Goal: Information Seeking & Learning: Learn about a topic

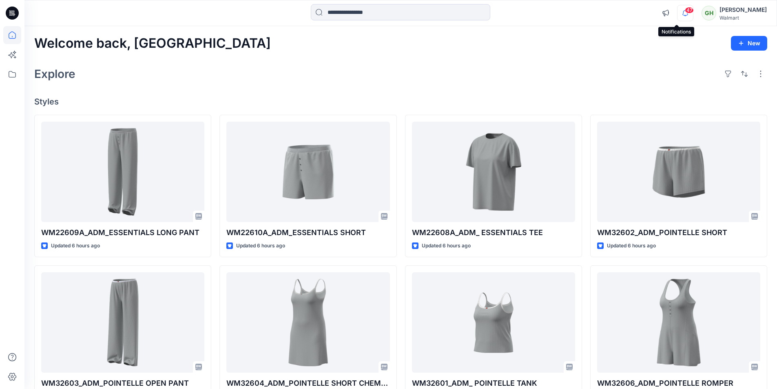
click at [678, 13] on icon "button" at bounding box center [686, 13] width 16 height 16
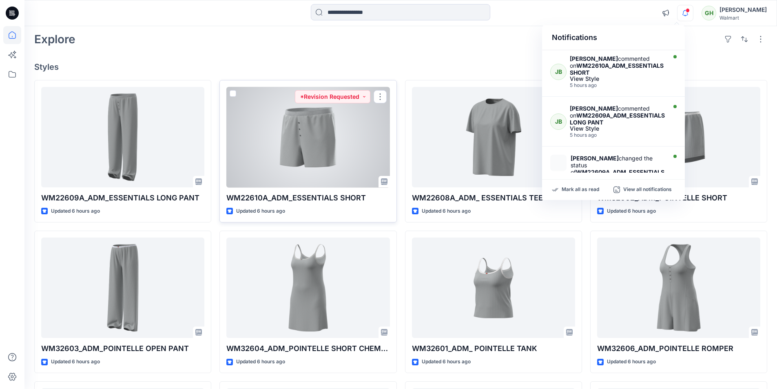
scroll to position [82, 0]
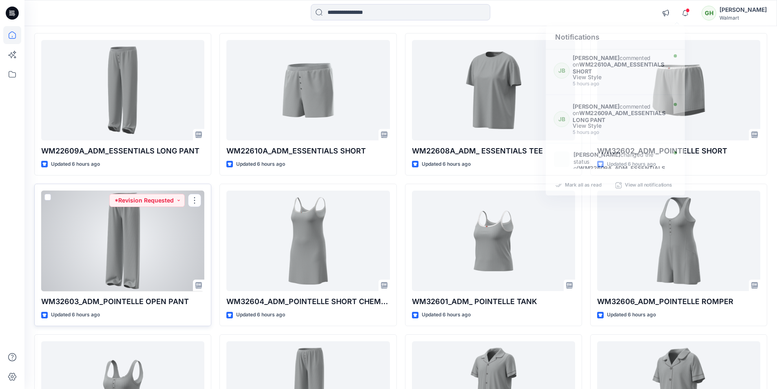
click at [124, 265] on div at bounding box center [122, 241] width 163 height 101
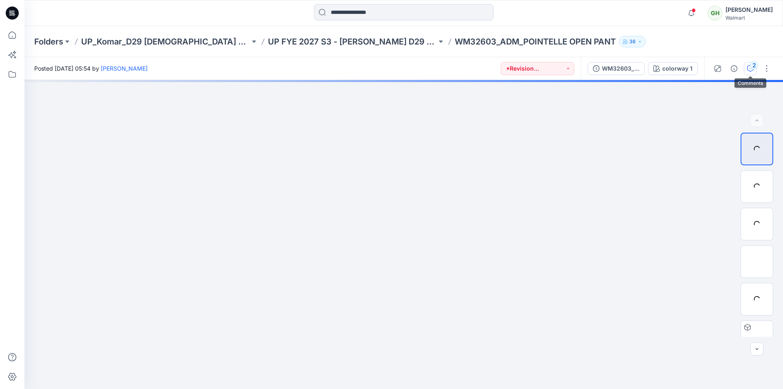
click at [750, 67] on icon "button" at bounding box center [751, 68] width 7 height 7
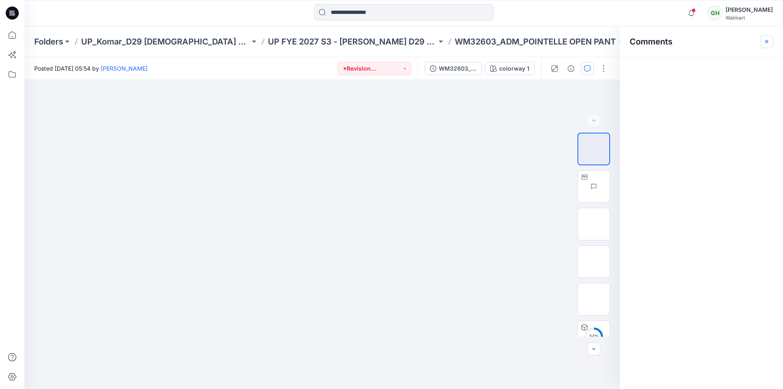
click at [770, 42] on icon "button" at bounding box center [767, 41] width 7 height 7
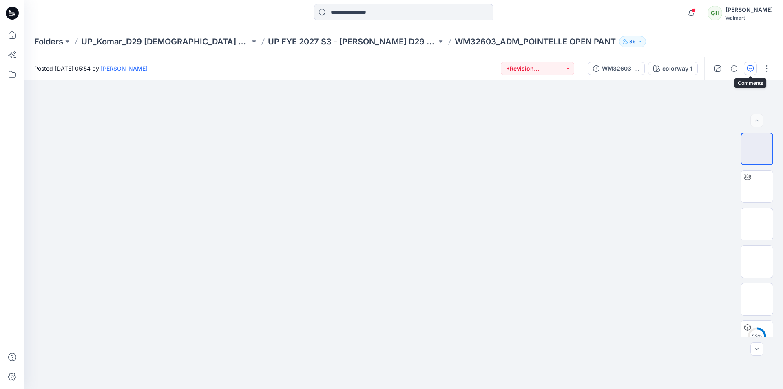
click at [750, 69] on icon "button" at bounding box center [751, 68] width 7 height 7
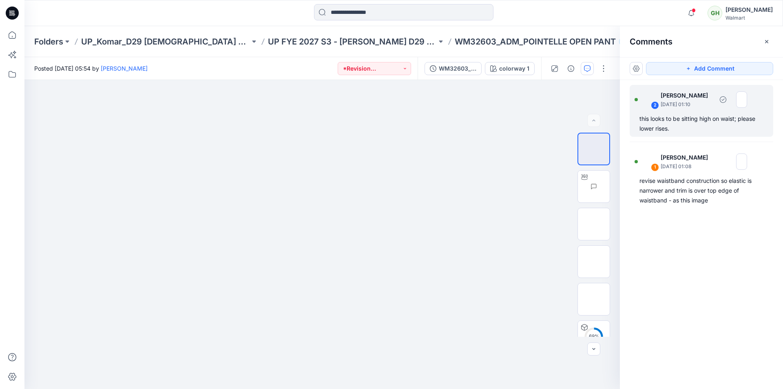
click at [710, 120] on div "this looks to be sitting high on waist; please lower rises." at bounding box center [702, 124] width 124 height 20
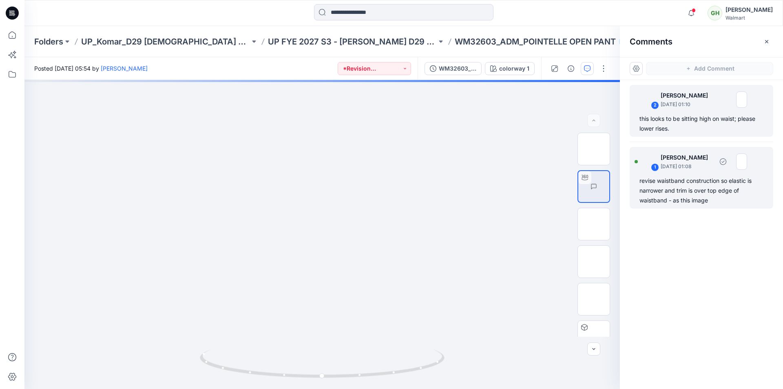
click at [689, 197] on div "revise waistband construction so elastic is narrower and trim is over top edge …" at bounding box center [702, 190] width 124 height 29
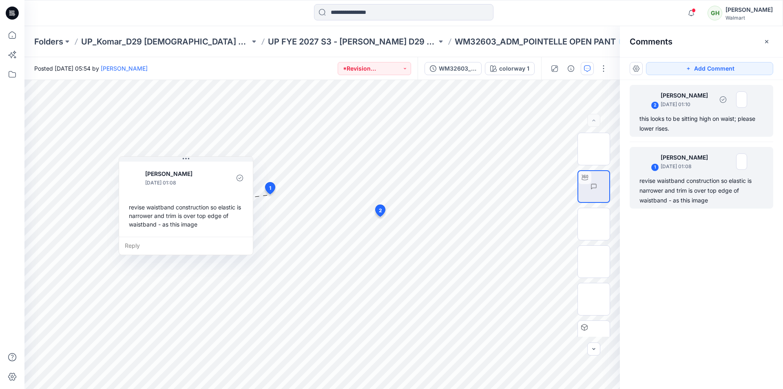
click at [680, 122] on div "this looks to be sitting high on waist; please lower rises." at bounding box center [702, 124] width 124 height 20
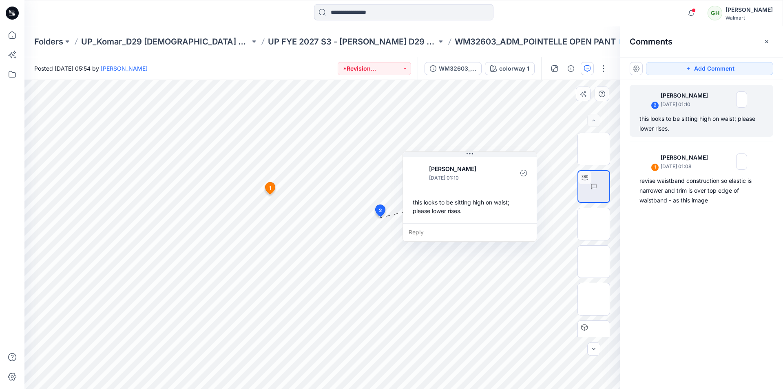
drag, startPoint x: 456, startPoint y: 250, endPoint x: 491, endPoint y: 180, distance: 77.7
click at [491, 180] on p "September 18, 2025 01:10" at bounding box center [462, 178] width 67 height 8
click at [727, 249] on div "2 Jennifer Yerkes September 18, 2025 01:10 this looks to be sitting high on wai…" at bounding box center [701, 219] width 163 height 279
click at [13, 37] on icon at bounding box center [12, 35] width 18 height 18
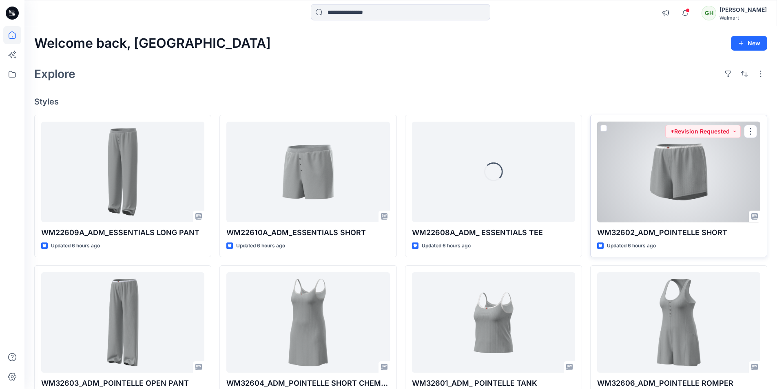
click at [692, 178] on div at bounding box center [678, 172] width 163 height 101
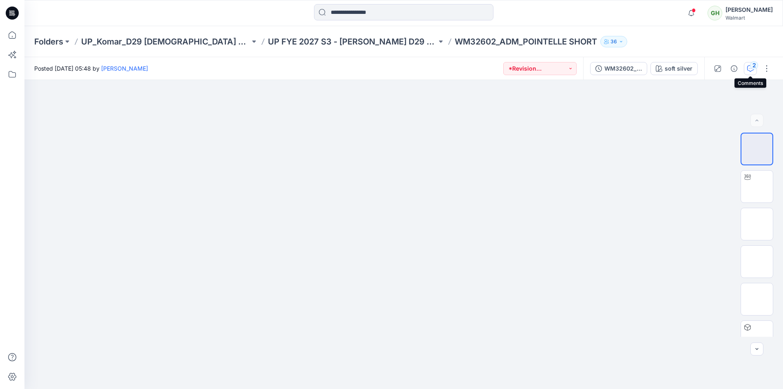
click at [750, 68] on icon "button" at bounding box center [751, 68] width 7 height 7
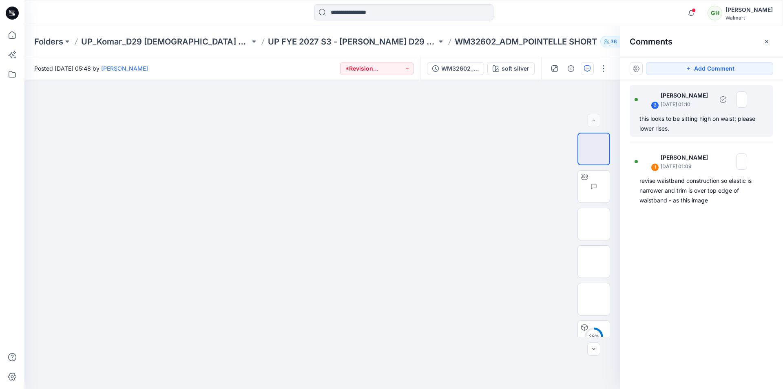
click at [679, 131] on div "this looks to be sitting high on waist; please lower rises." at bounding box center [702, 124] width 124 height 20
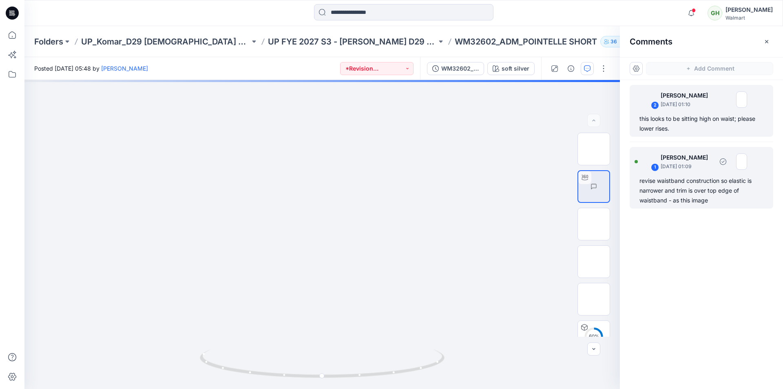
click at [705, 189] on div "revise waistband construction so elastic is narrower and trim is over top edge …" at bounding box center [702, 190] width 124 height 29
click at [687, 126] on div "this looks to be sitting high on waist; please lower rises." at bounding box center [702, 124] width 124 height 20
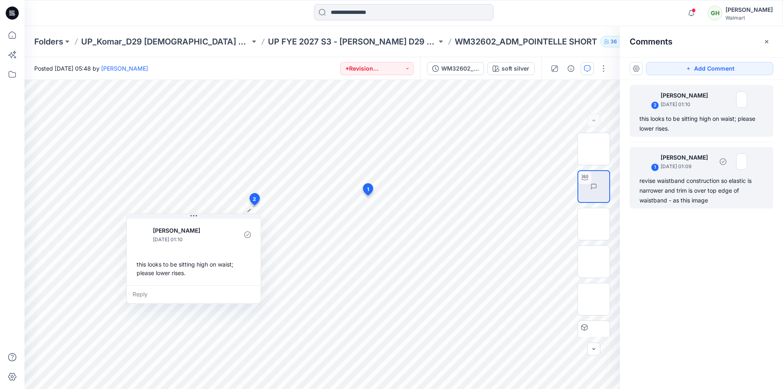
click at [680, 179] on div "revise waistband construction so elastic is narrower and trim is over top edge …" at bounding box center [702, 190] width 124 height 29
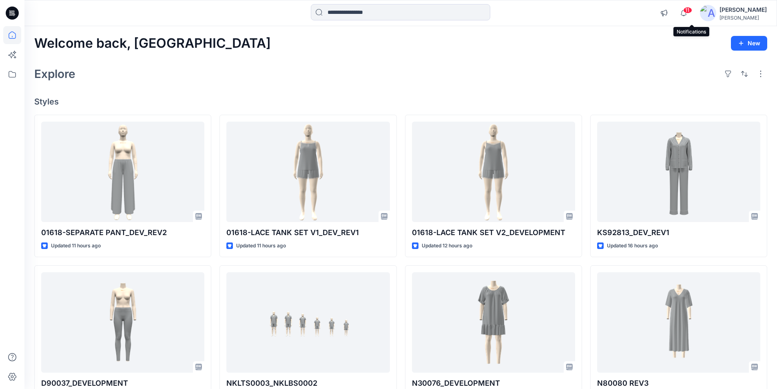
click at [692, 10] on span "11" at bounding box center [687, 10] width 9 height 7
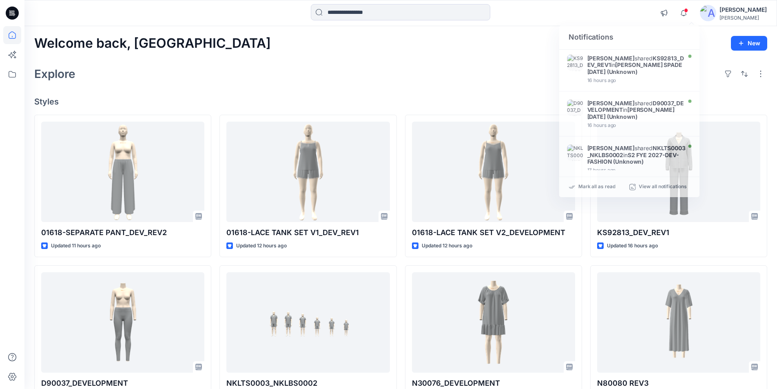
click at [468, 54] on div "Welcome back, Lakshani New Explore Styles 01618-SEPARATE PANT_DEV_REV2 Updated …" at bounding box center [400, 311] width 753 height 571
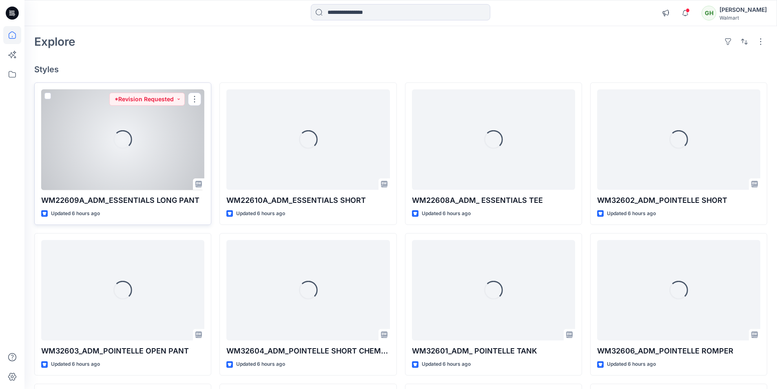
scroll to position [82, 0]
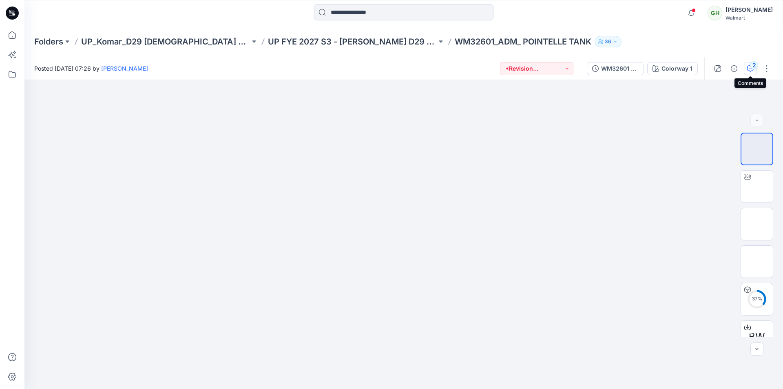
click at [754, 67] on div "2" at bounding box center [754, 65] width 8 height 8
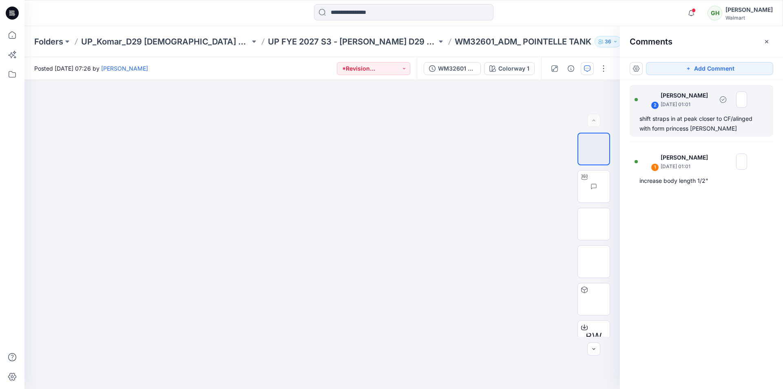
click at [711, 126] on div "shift straps in at peak closer to CF/alinged with form princess seam" at bounding box center [702, 124] width 124 height 20
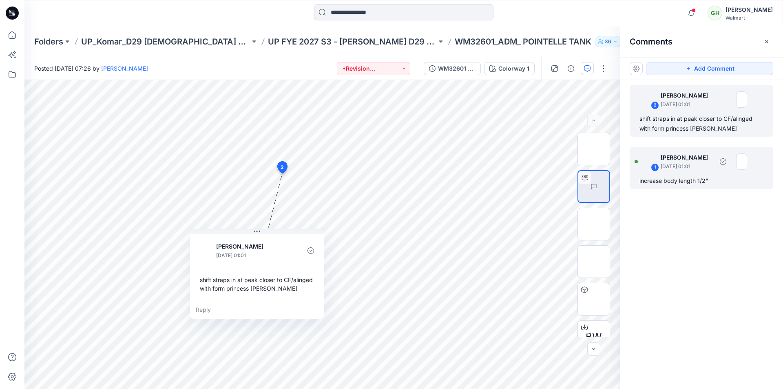
click at [701, 176] on div "increase body length 1/2"" at bounding box center [702, 181] width 124 height 10
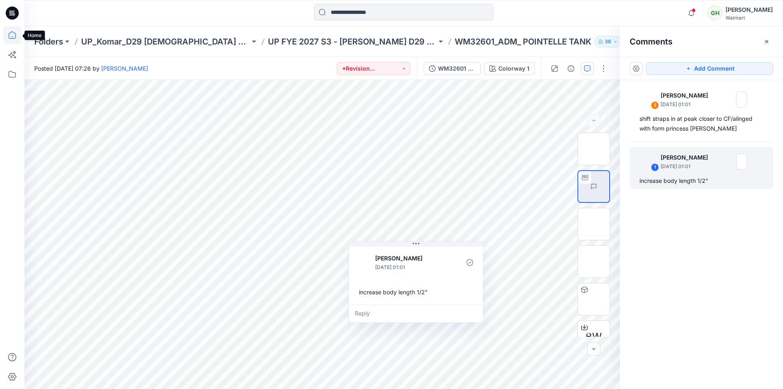
click at [12, 37] on icon at bounding box center [12, 37] width 0 height 2
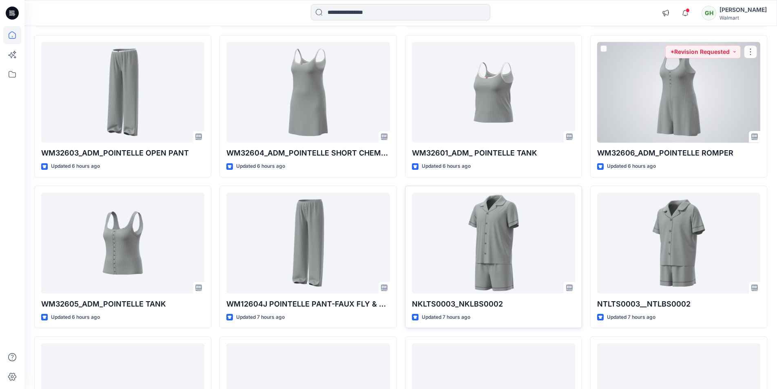
scroll to position [245, 0]
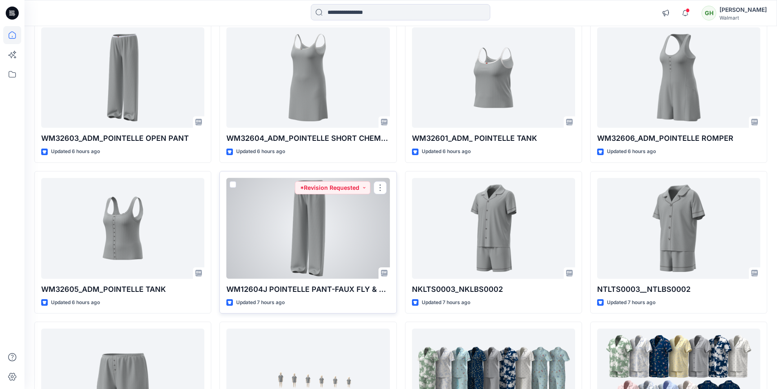
click at [280, 223] on div at bounding box center [307, 228] width 163 height 101
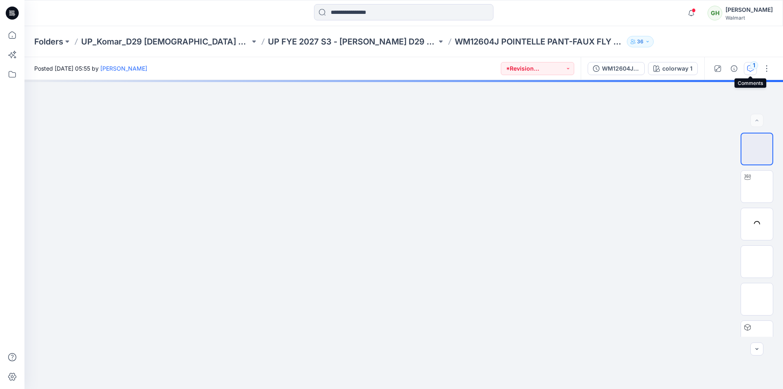
click at [752, 68] on div "1" at bounding box center [754, 65] width 8 height 8
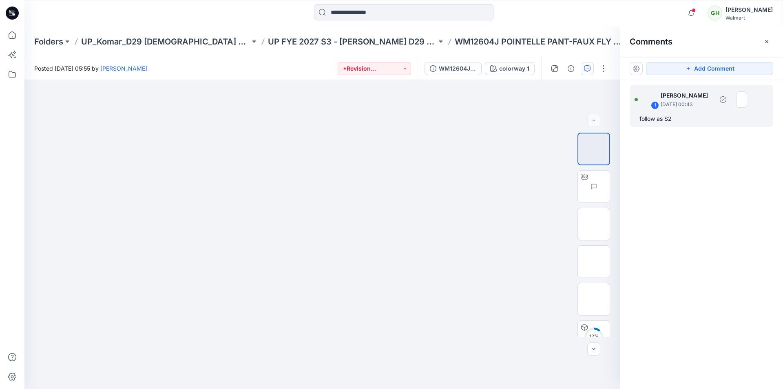
click at [699, 118] on div "follow as S2" at bounding box center [702, 119] width 124 height 10
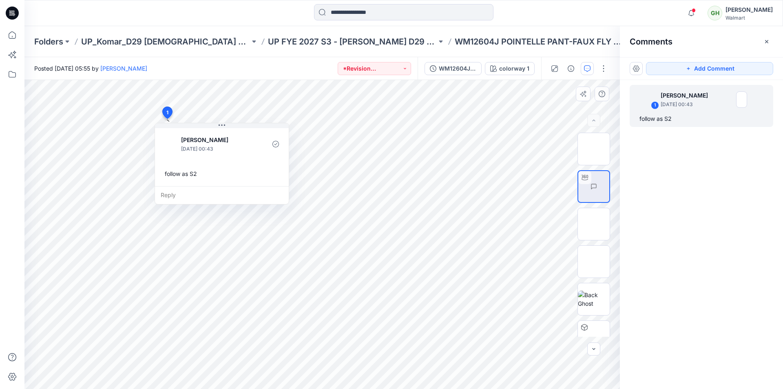
click at [220, 164] on div "Jennifer Yerkes September 18, 2025 00:43 follow as S2" at bounding box center [222, 156] width 134 height 60
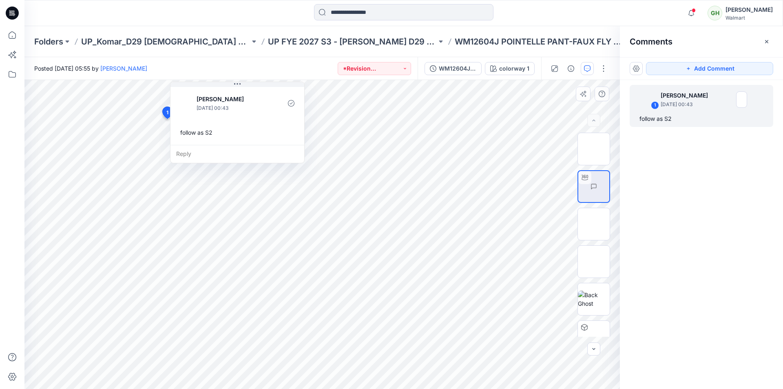
drag, startPoint x: 241, startPoint y: 137, endPoint x: 257, endPoint y: 82, distance: 57.7
click at [257, 82] on div "Jennifer Yerkes September 18, 2025 00:43 follow as S2 Reply" at bounding box center [237, 123] width 135 height 82
click at [594, 224] on img at bounding box center [594, 224] width 0 height 0
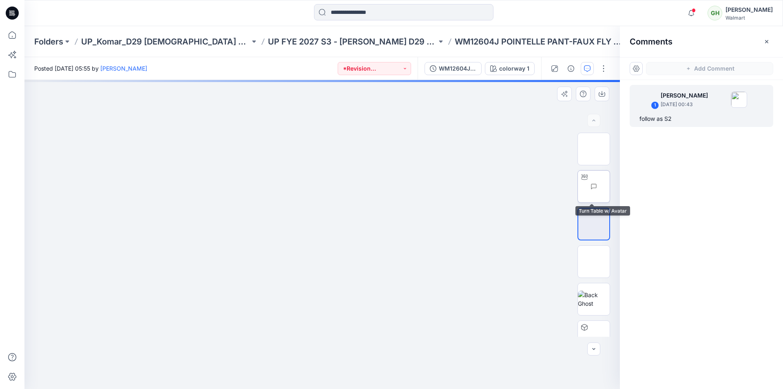
click at [610, 186] on img at bounding box center [610, 186] width 0 height 0
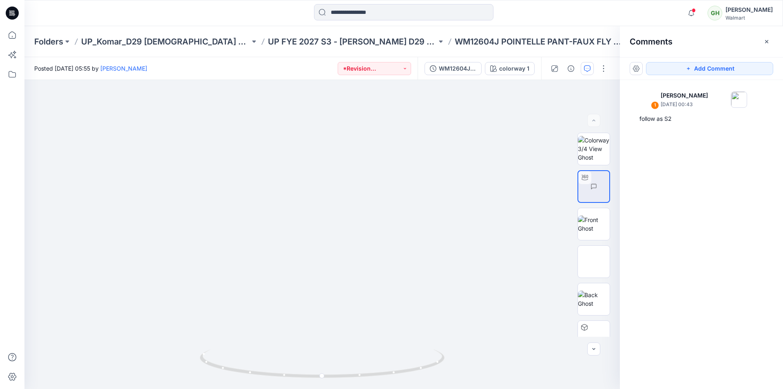
drag, startPoint x: 401, startPoint y: 280, endPoint x: 403, endPoint y: -14, distance: 294.2
click at [403, 0] on html "Notifications JB Janelle Batlle commented on WM22610A_ADM_ESSENTIALS SHORT View…" at bounding box center [391, 194] width 783 height 389
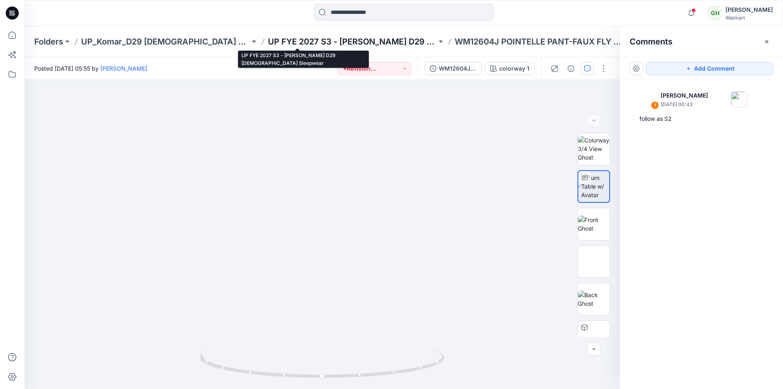
drag, startPoint x: 342, startPoint y: 277, endPoint x: 339, endPoint y: 46, distance: 231.0
click at [339, 46] on div "Folders UP_Komar_D29 Ladies Sleep UP FYE 2027 S3 - Komar D29 Ladies Sleepwear W…" at bounding box center [403, 207] width 759 height 363
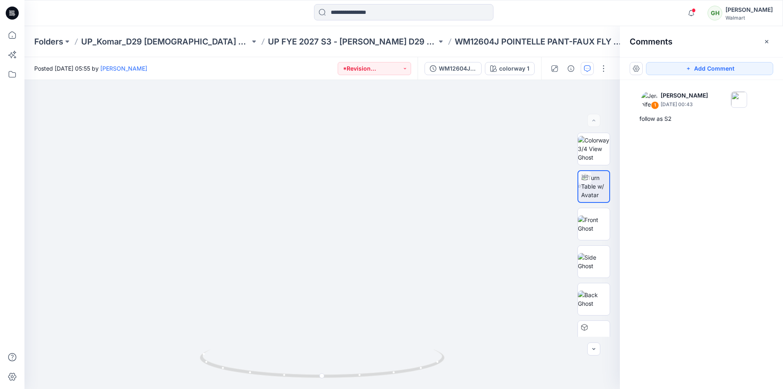
drag, startPoint x: 374, startPoint y: 200, endPoint x: 342, endPoint y: 405, distance: 207.8
drag, startPoint x: 324, startPoint y: 163, endPoint x: 342, endPoint y: 404, distance: 241.4
click at [342, 388] on html "Notifications JB Janelle Batlle commented on WM22610A_ADM_ESSENTIALS SHORT View…" at bounding box center [391, 194] width 783 height 389
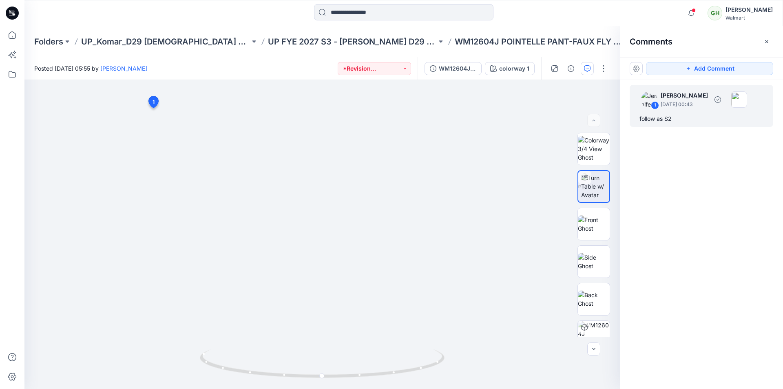
click at [689, 115] on div "follow as S2" at bounding box center [702, 119] width 124 height 10
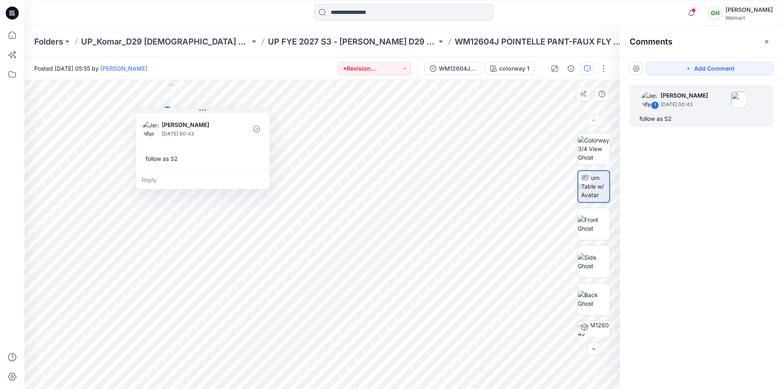
drag, startPoint x: 237, startPoint y: 173, endPoint x: 218, endPoint y: 158, distance: 24.4
click at [218, 158] on div "follow as S2" at bounding box center [202, 158] width 121 height 15
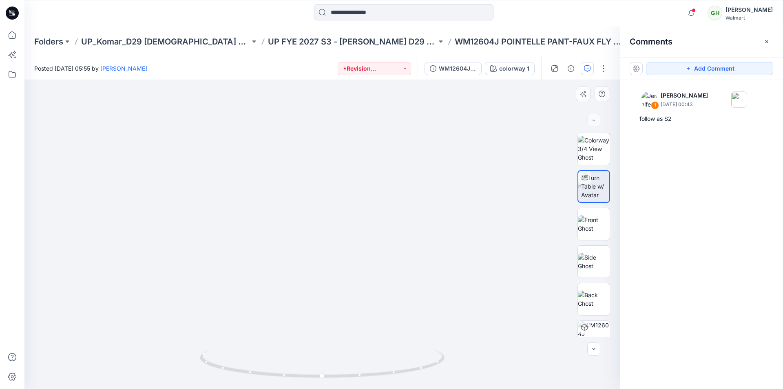
drag, startPoint x: 380, startPoint y: 296, endPoint x: 413, endPoint y: 95, distance: 203.0
click at [598, 223] on img at bounding box center [594, 223] width 32 height 17
click at [599, 257] on img at bounding box center [594, 261] width 32 height 17
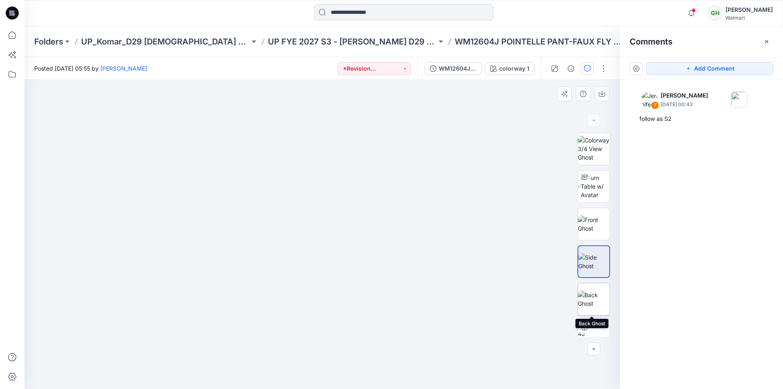
click at [590, 293] on img at bounding box center [594, 299] width 32 height 17
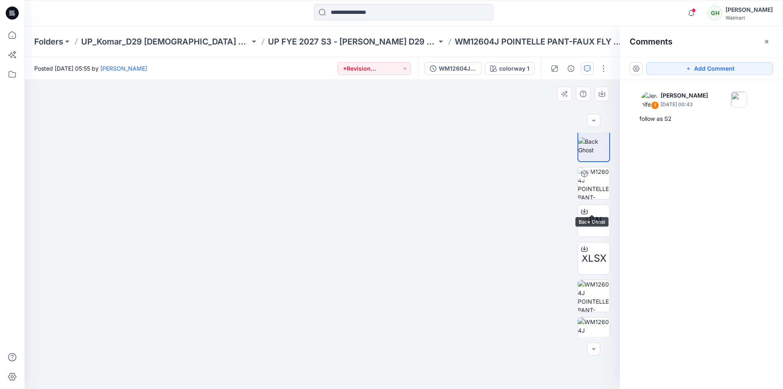
scroll to position [31, 0]
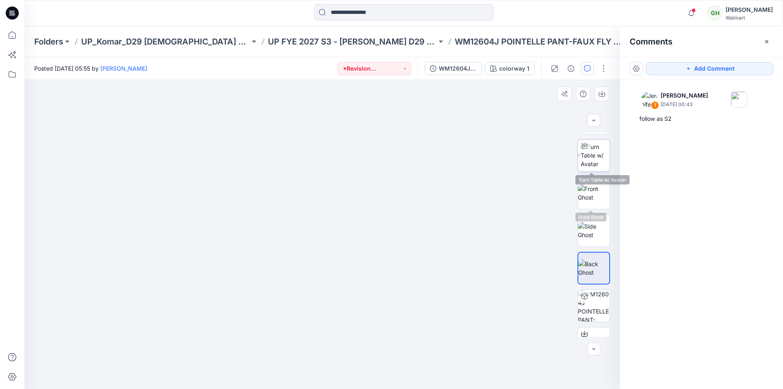
click at [596, 164] on img at bounding box center [595, 155] width 29 height 26
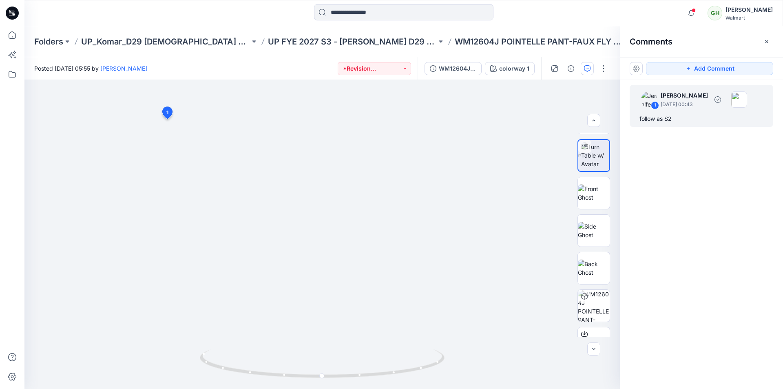
click at [697, 120] on div "follow as S2" at bounding box center [702, 119] width 124 height 10
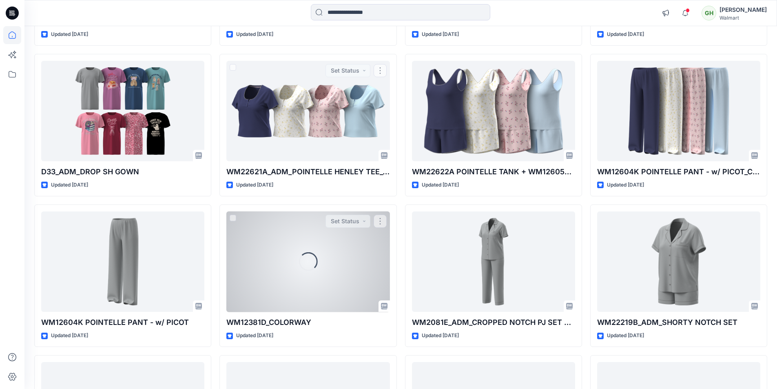
scroll to position [824, 0]
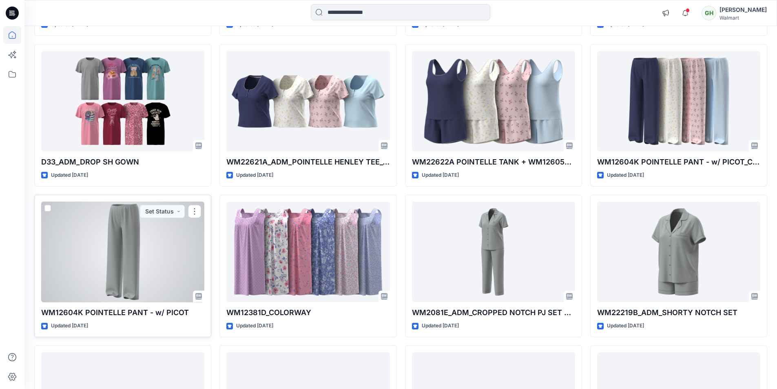
click at [124, 247] on div at bounding box center [122, 252] width 163 height 101
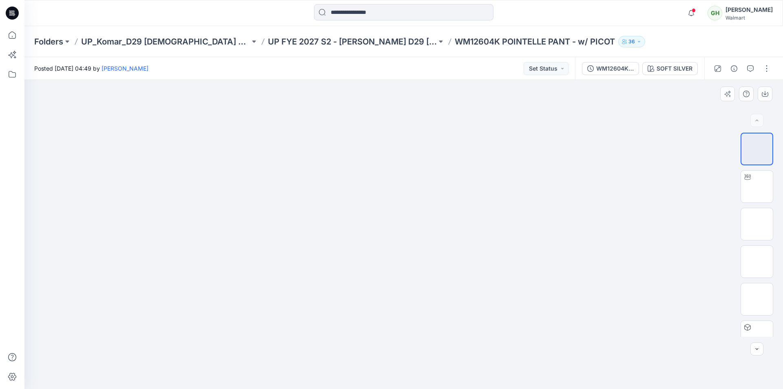
drag, startPoint x: 388, startPoint y: 140, endPoint x: 388, endPoint y: 247, distance: 107.3
drag, startPoint x: 408, startPoint y: 98, endPoint x: 399, endPoint y: 188, distance: 91.0
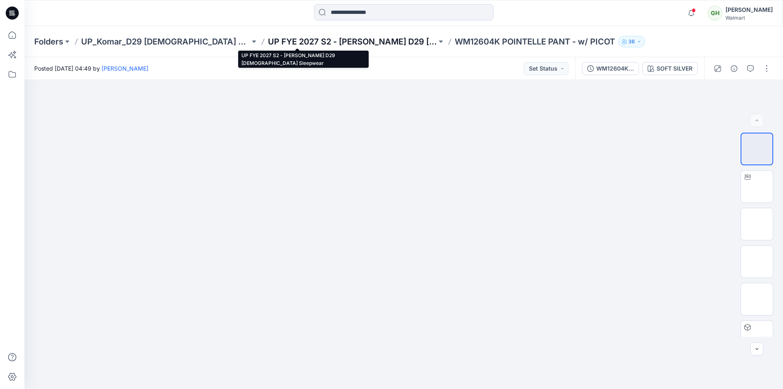
click at [273, 40] on p "UP FYE 2027 S2 - [PERSON_NAME] D29 [DEMOGRAPHIC_DATA] Sleepwear" at bounding box center [352, 41] width 169 height 11
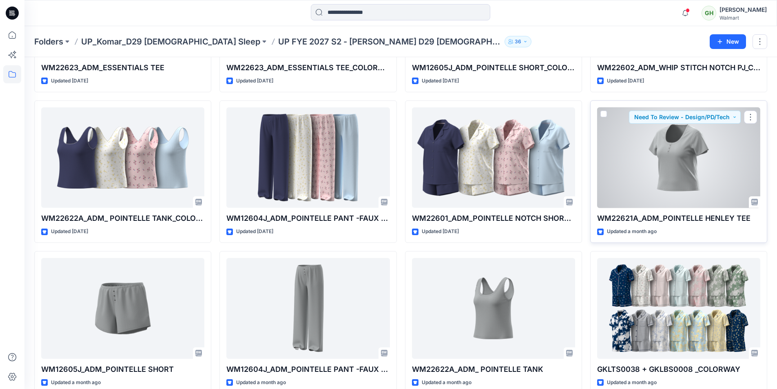
scroll to position [635, 0]
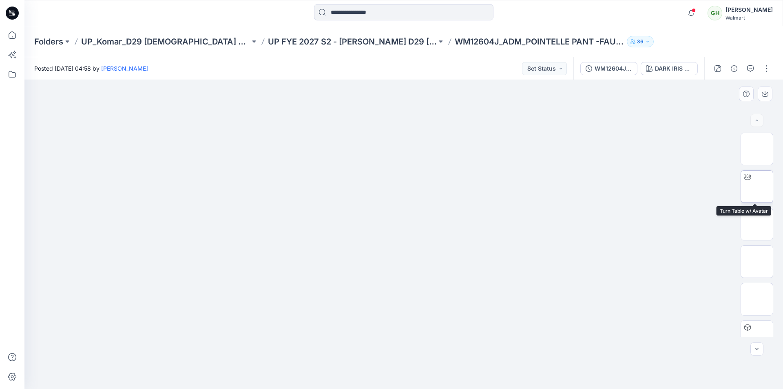
click at [757, 186] on img at bounding box center [757, 186] width 0 height 0
drag, startPoint x: 427, startPoint y: 348, endPoint x: 449, endPoint y: 251, distance: 99.9
drag, startPoint x: 434, startPoint y: 302, endPoint x: 442, endPoint y: 118, distance: 183.8
drag, startPoint x: 433, startPoint y: 171, endPoint x: 415, endPoint y: 405, distance: 234.1
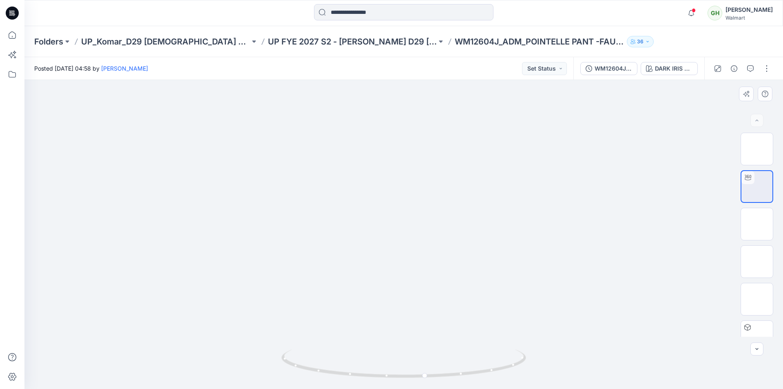
drag, startPoint x: 313, startPoint y: 243, endPoint x: 506, endPoint y: 235, distance: 193.2
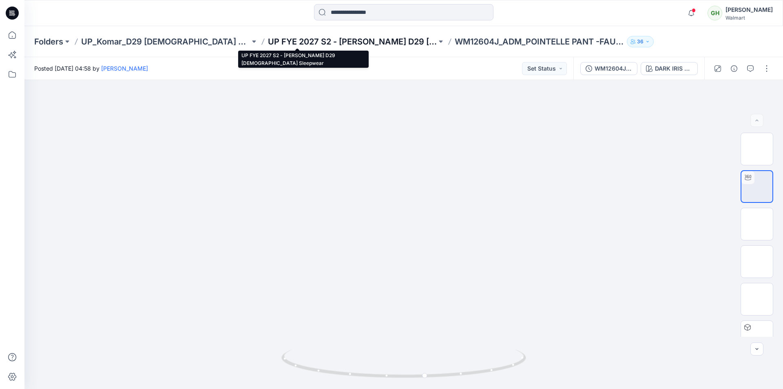
click at [322, 36] on p "UP FYE 2027 S2 - [PERSON_NAME] D29 [DEMOGRAPHIC_DATA] Sleepwear" at bounding box center [352, 41] width 169 height 11
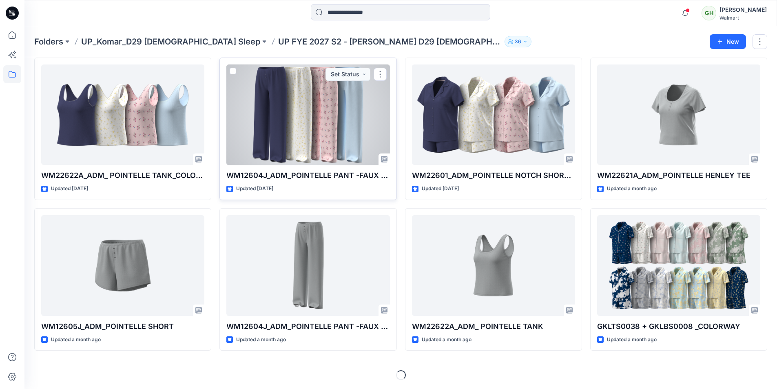
scroll to position [637, 0]
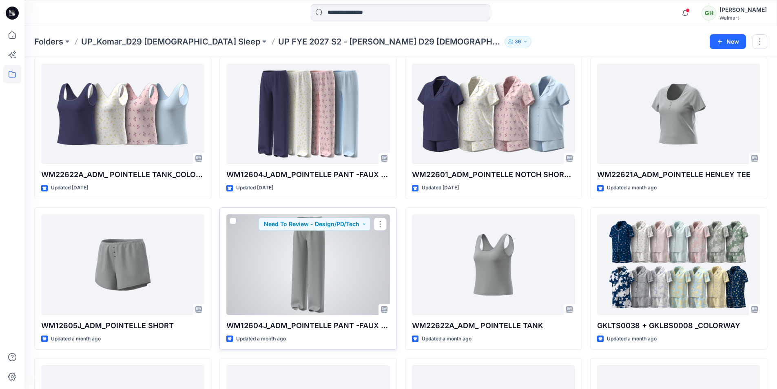
click at [312, 258] on div at bounding box center [307, 264] width 163 height 101
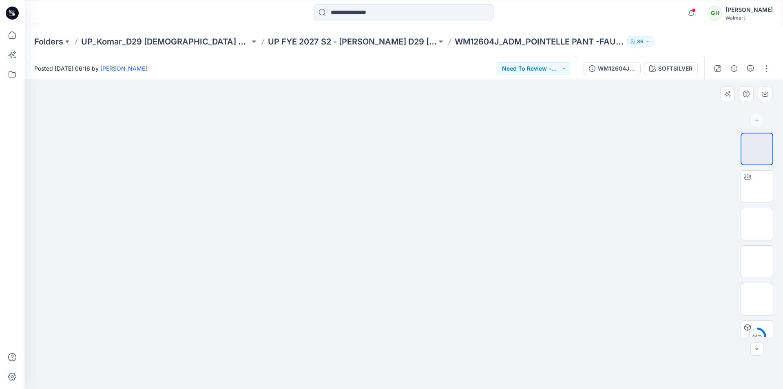
drag, startPoint x: 391, startPoint y: 182, endPoint x: 430, endPoint y: 263, distance: 89.8
click at [757, 186] on img at bounding box center [757, 186] width 0 height 0
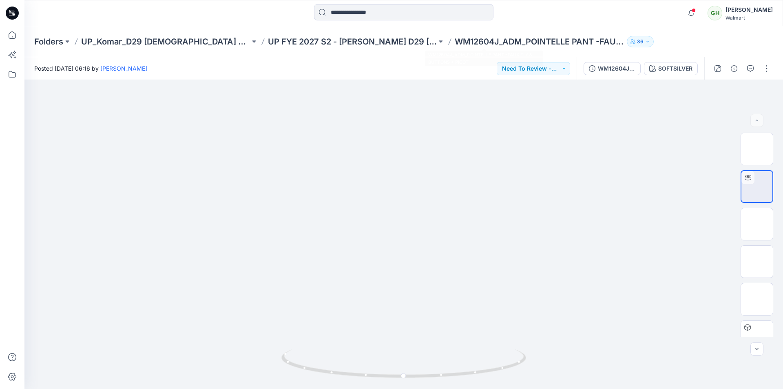
drag, startPoint x: 437, startPoint y: 317, endPoint x: 499, endPoint y: -36, distance: 357.5
drag, startPoint x: 630, startPoint y: 296, endPoint x: 342, endPoint y: 268, distance: 289.5
drag, startPoint x: 456, startPoint y: 128, endPoint x: 412, endPoint y: 308, distance: 186.1
click at [757, 224] on img at bounding box center [757, 224] width 0 height 0
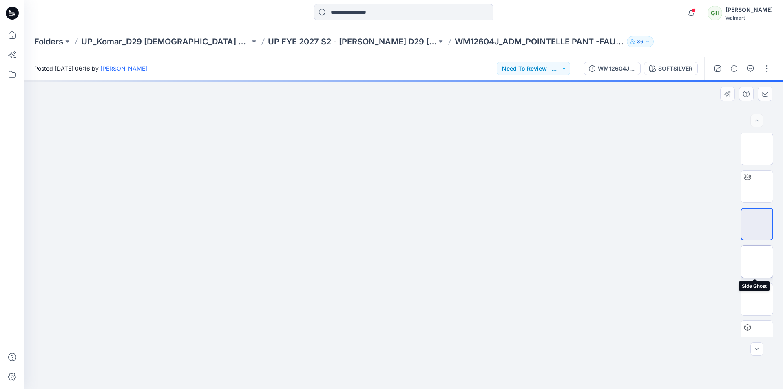
click at [757, 262] on img at bounding box center [757, 262] width 0 height 0
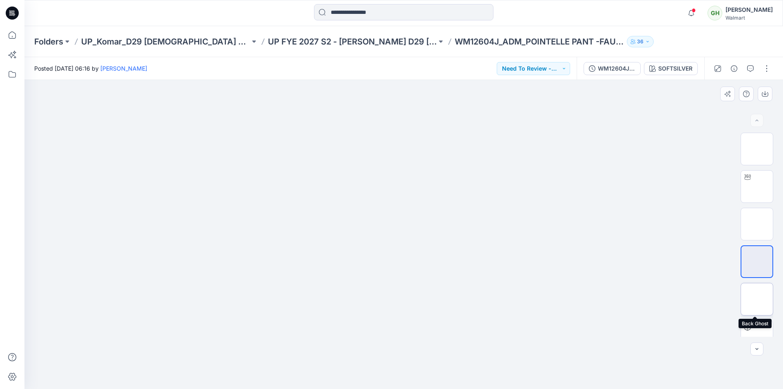
click at [757, 299] on img at bounding box center [757, 299] width 0 height 0
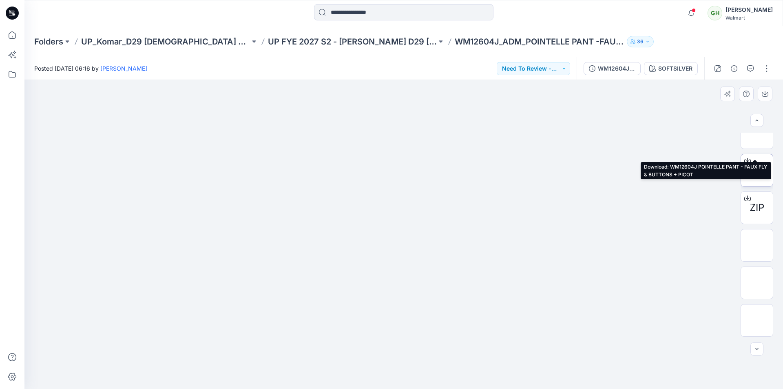
scroll to position [279, 0]
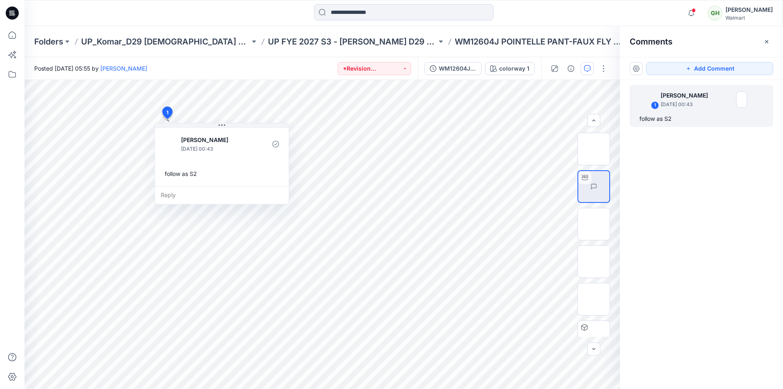
scroll to position [31, 0]
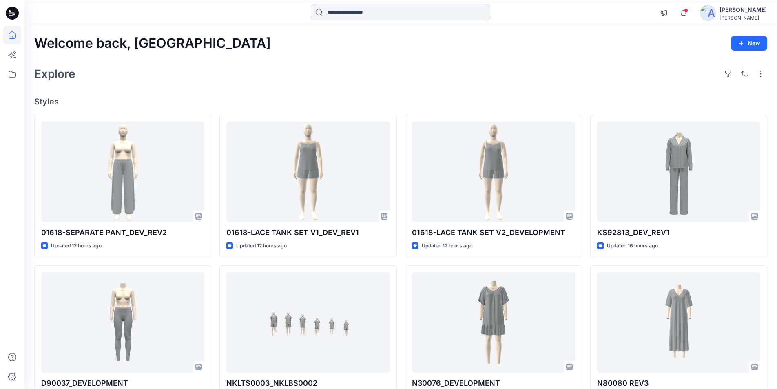
click at [347, 9] on input at bounding box center [401, 12] width 180 height 16
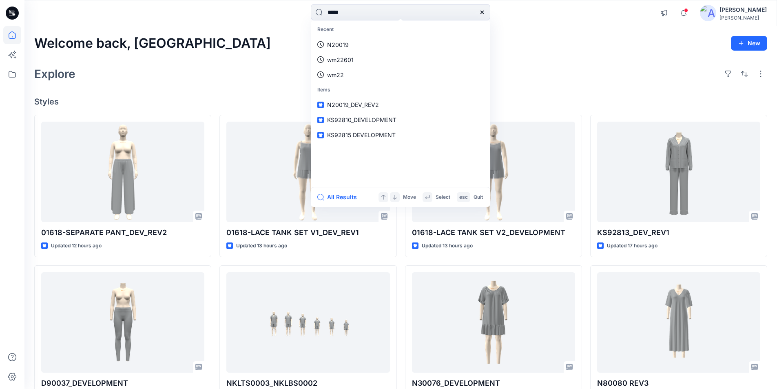
type input "*****"
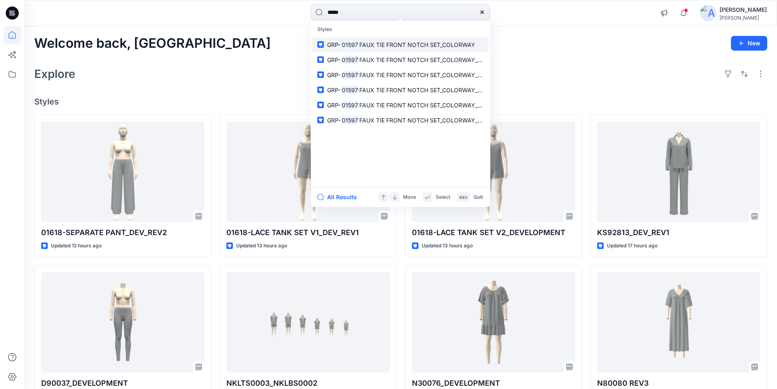
click at [368, 44] on span "FAUX TIE FRONT NOTCH SET_COLORWAY" at bounding box center [417, 44] width 116 height 7
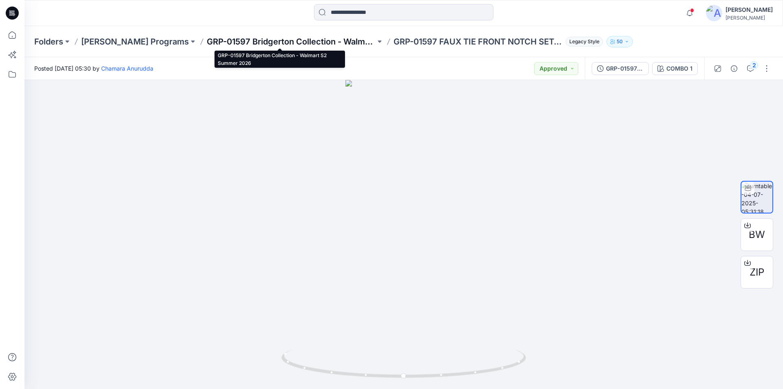
click at [294, 42] on p "GRP-01597 Bridgerton Collection - Walmart S2 Summer 2026" at bounding box center [291, 41] width 169 height 11
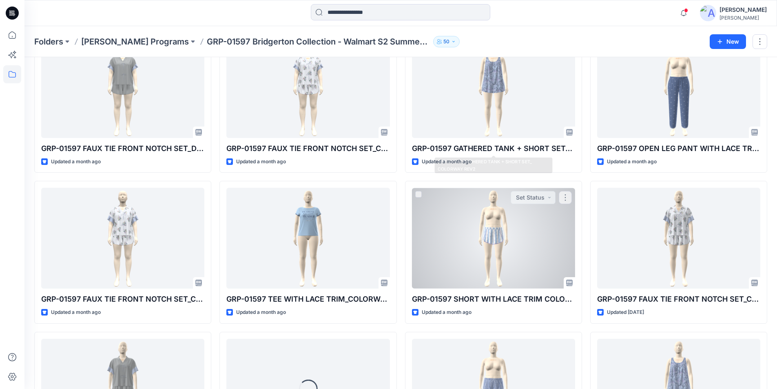
scroll to position [226, 0]
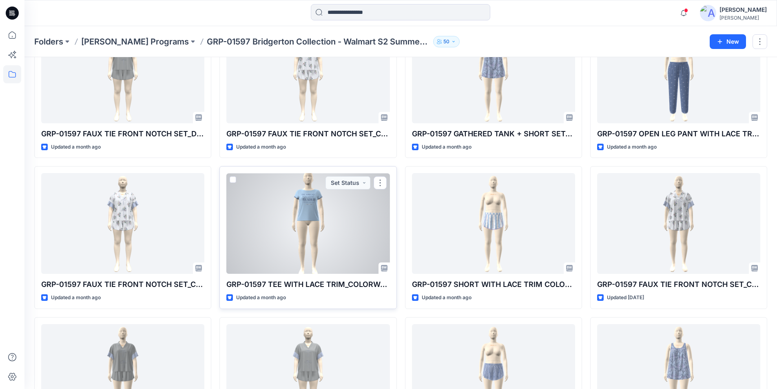
click at [304, 230] on div at bounding box center [307, 223] width 163 height 101
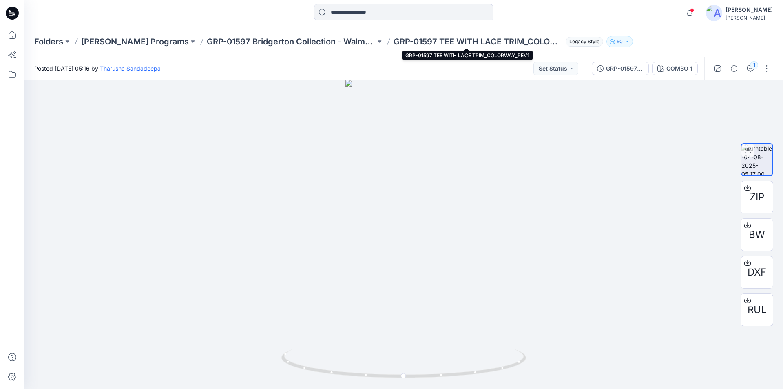
click at [437, 44] on p "GRP-01597 TEE WITH LACE TRIM_COLORWAY_REV1" at bounding box center [478, 41] width 169 height 11
drag, startPoint x: 382, startPoint y: 42, endPoint x: 512, endPoint y: 45, distance: 129.8
click at [512, 45] on div "Folders Richard Leeds Programs GRP-01597 Bridgerton Collection - Walmart S2 Sum…" at bounding box center [372, 41] width 676 height 11
copy p "GRP-01597 TEE WITH LACE TRIM"
click at [368, 8] on input at bounding box center [404, 12] width 180 height 16
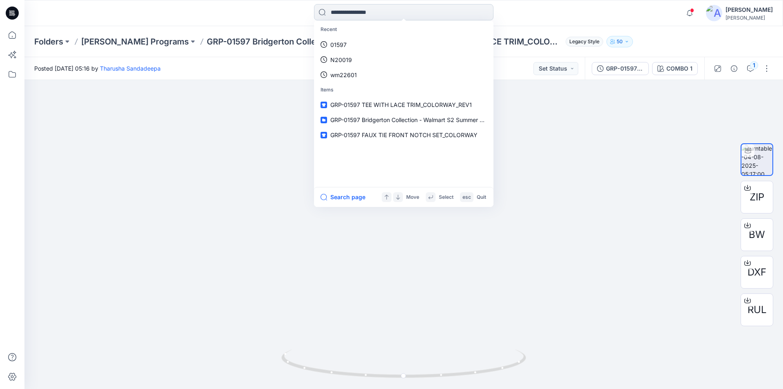
paste input "**********"
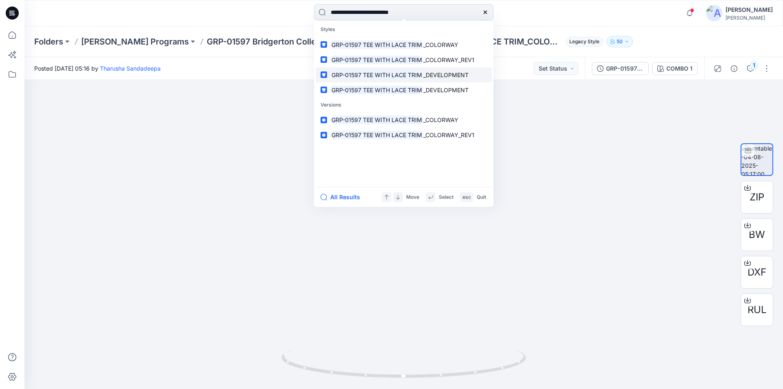
type input "**********"
click at [391, 73] on mark "GRP-01597 TEE WITH LACE TRIM" at bounding box center [377, 74] width 93 height 9
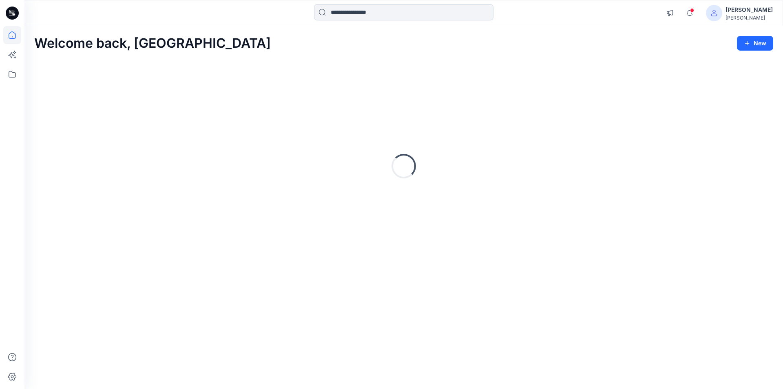
click at [335, 14] on input at bounding box center [404, 12] width 180 height 16
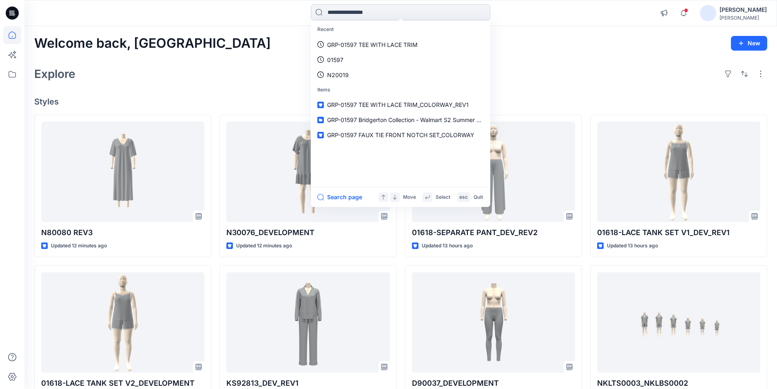
paste input "**********"
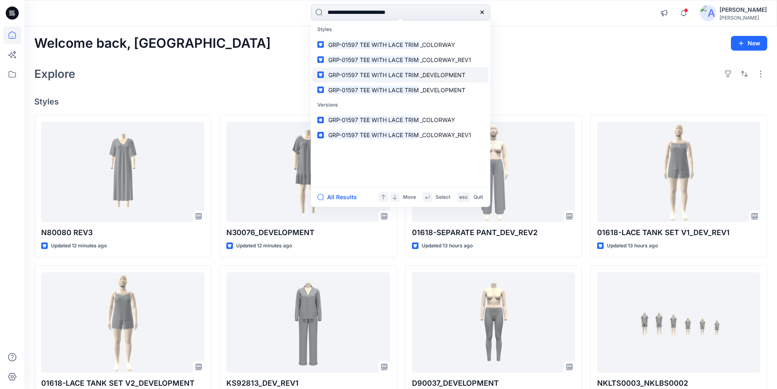
type input "**********"
click at [426, 75] on span "_DEVELOPMENT" at bounding box center [442, 74] width 45 height 7
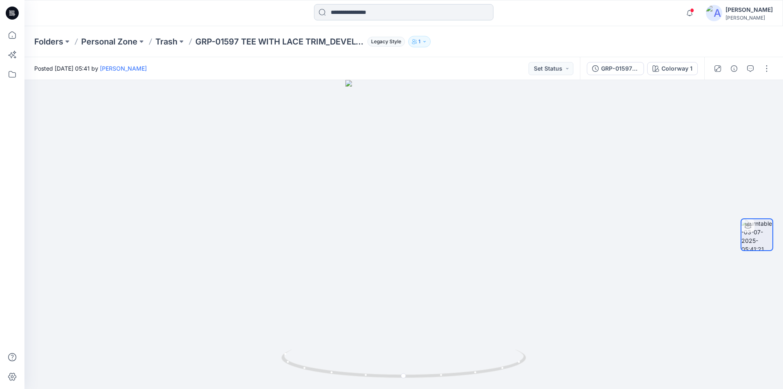
click at [366, 13] on input at bounding box center [404, 12] width 180 height 16
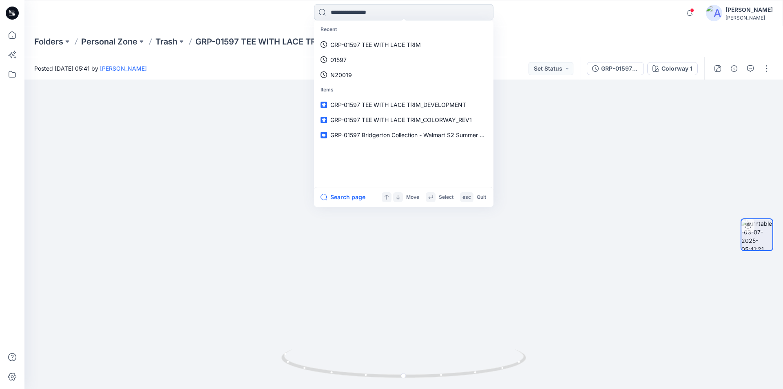
paste input "**********"
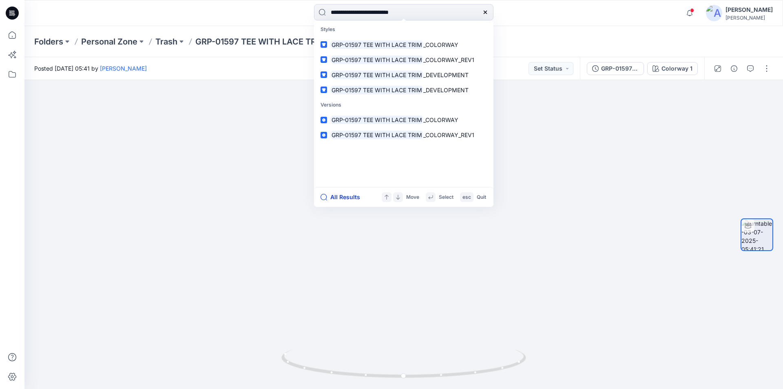
type input "**********"
click at [343, 198] on button "All Results" at bounding box center [343, 197] width 45 height 10
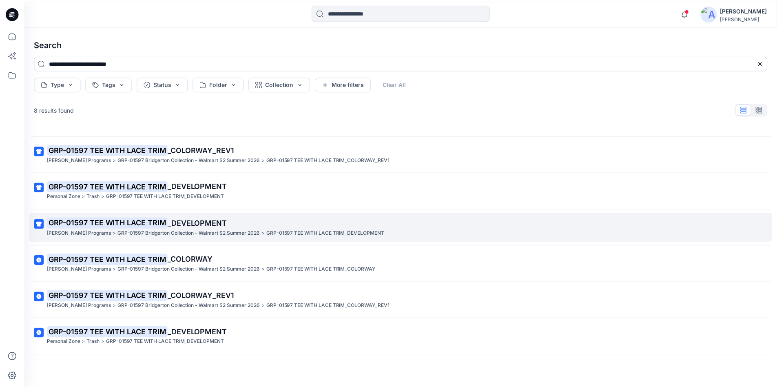
scroll to position [57, 0]
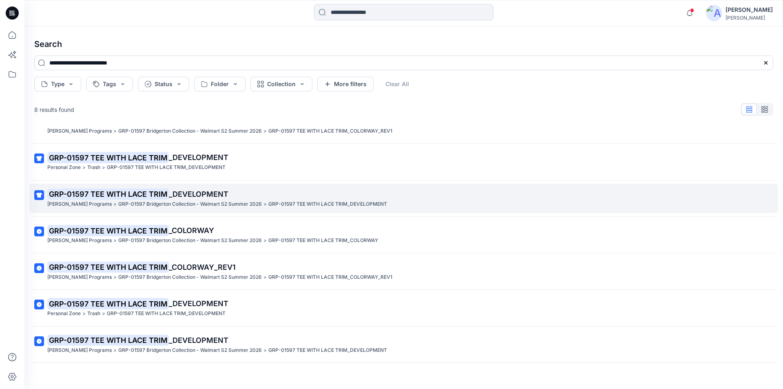
click at [193, 209] on link "GRP-01597 TEE WITH LACE TRIM _DEVELOPMENT Richard Leeds Programs > GRP-01597 Br…" at bounding box center [403, 199] width 749 height 30
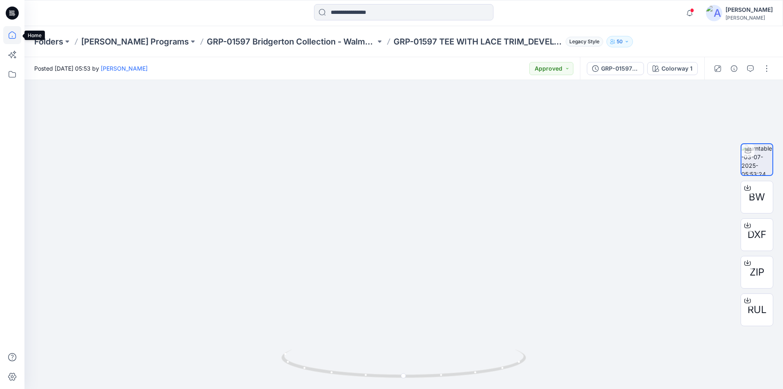
click at [13, 40] on icon at bounding box center [12, 35] width 18 height 18
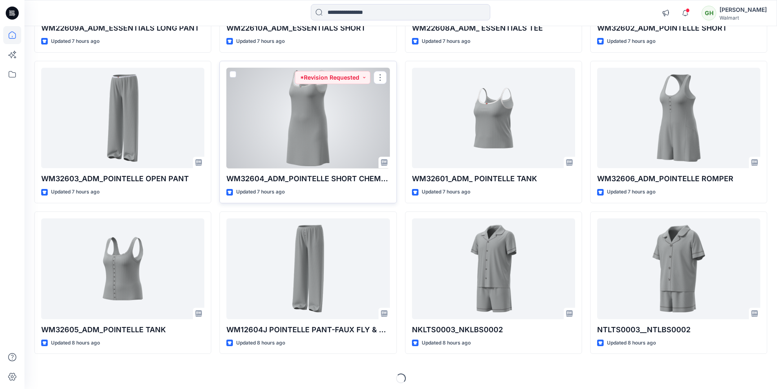
scroll to position [209, 0]
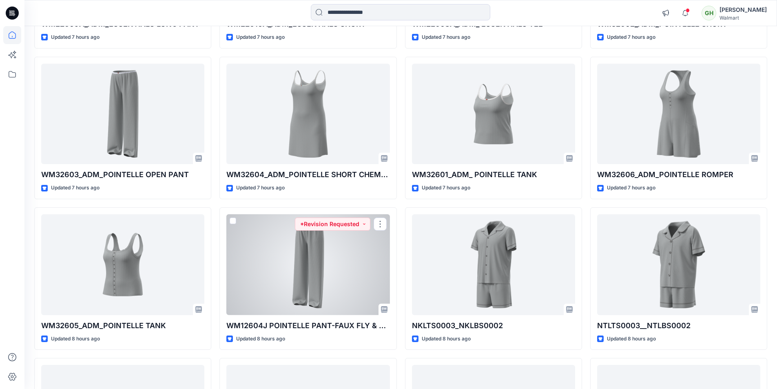
click at [320, 259] on div at bounding box center [307, 264] width 163 height 101
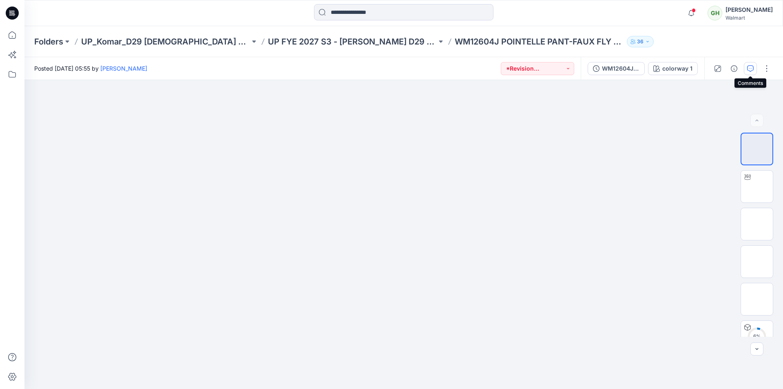
click at [750, 70] on icon "button" at bounding box center [751, 68] width 7 height 7
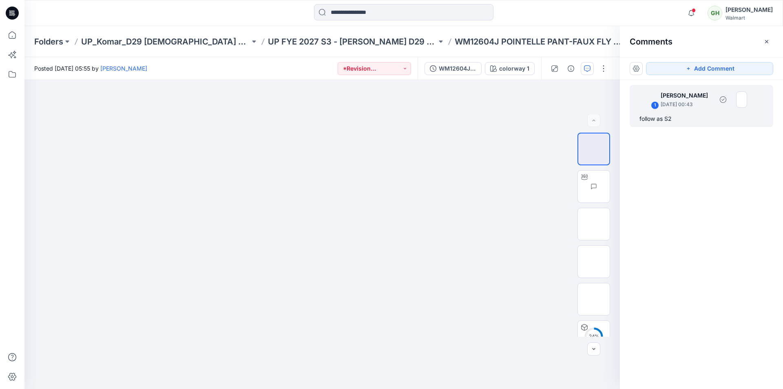
click at [679, 115] on div "follow as S2" at bounding box center [702, 119] width 124 height 10
